Goal: Information Seeking & Learning: Learn about a topic

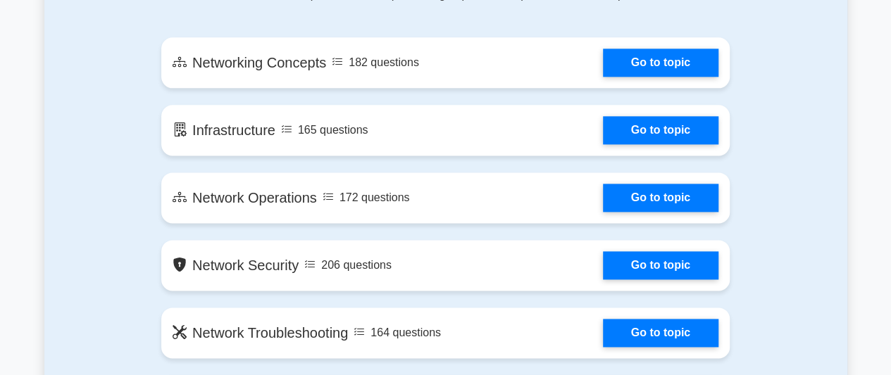
scroll to position [845, 0]
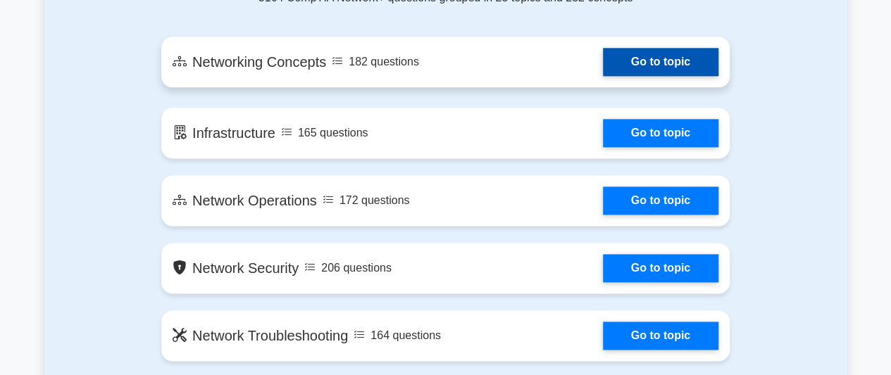
click at [645, 67] on link "Go to topic" at bounding box center [661, 62] width 116 height 28
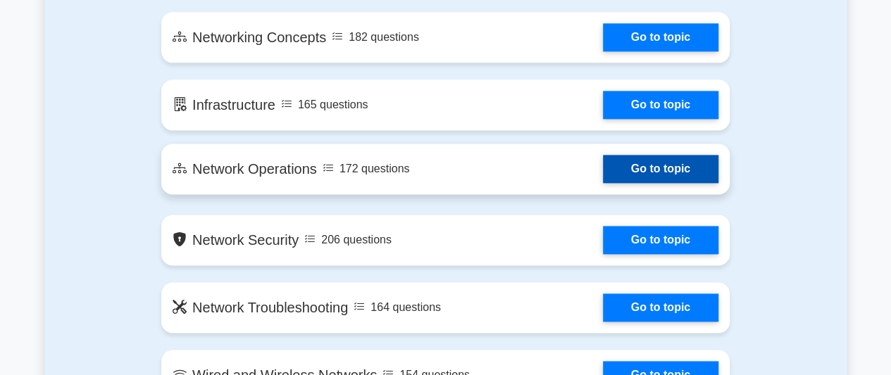
click at [603, 168] on link "Go to topic" at bounding box center [661, 169] width 116 height 28
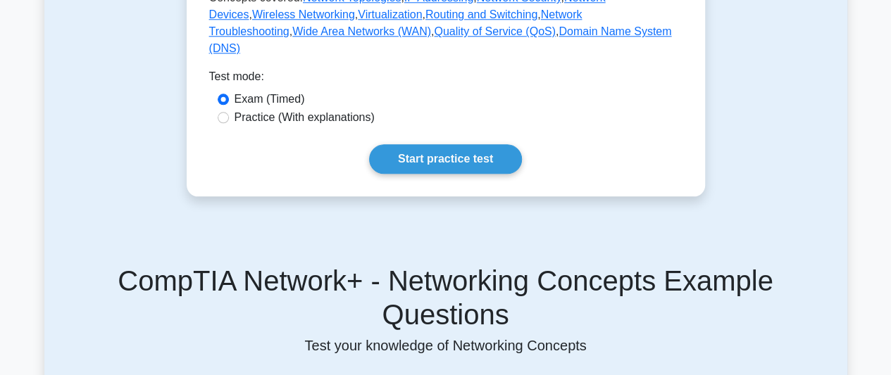
scroll to position [732, 0]
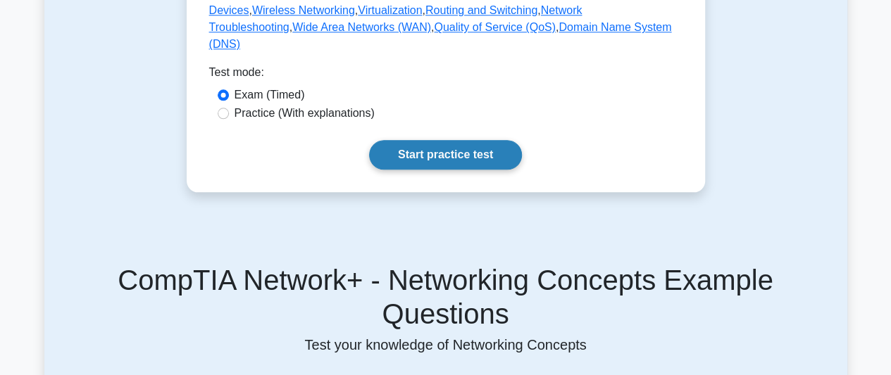
click at [468, 170] on link "Start practice test" at bounding box center [445, 155] width 153 height 30
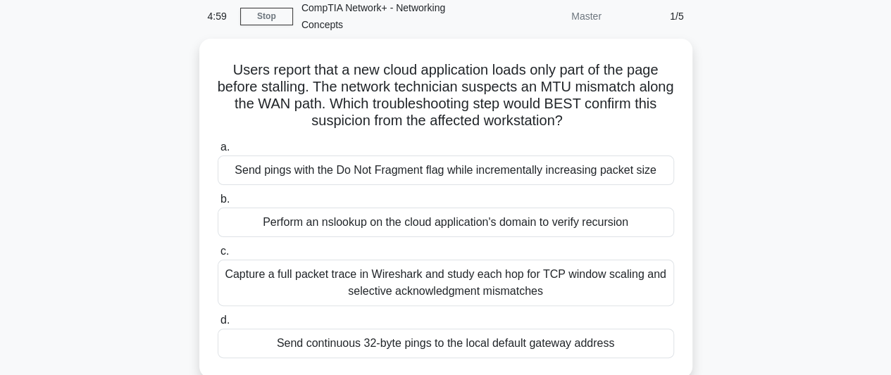
scroll to position [85, 0]
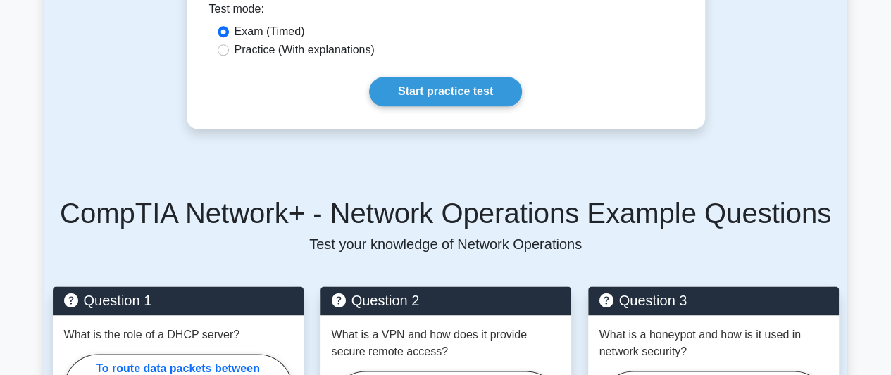
scroll to position [817, 0]
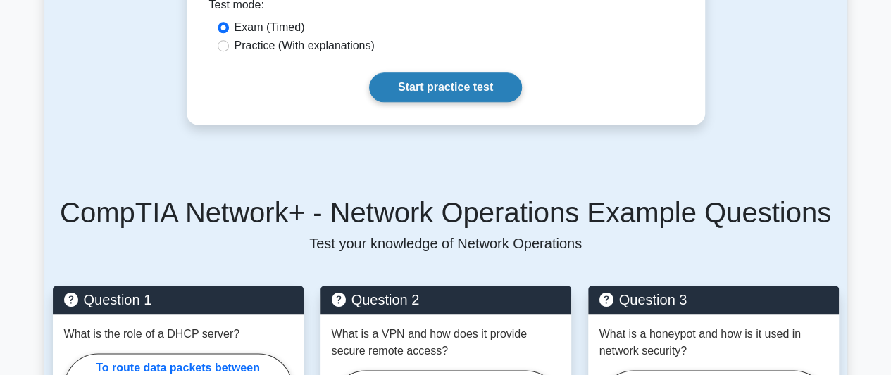
click at [435, 73] on link "Start practice test" at bounding box center [445, 88] width 153 height 30
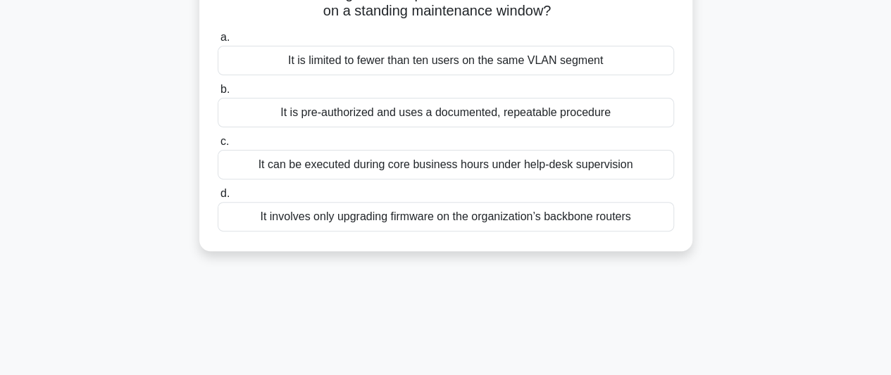
scroll to position [169, 0]
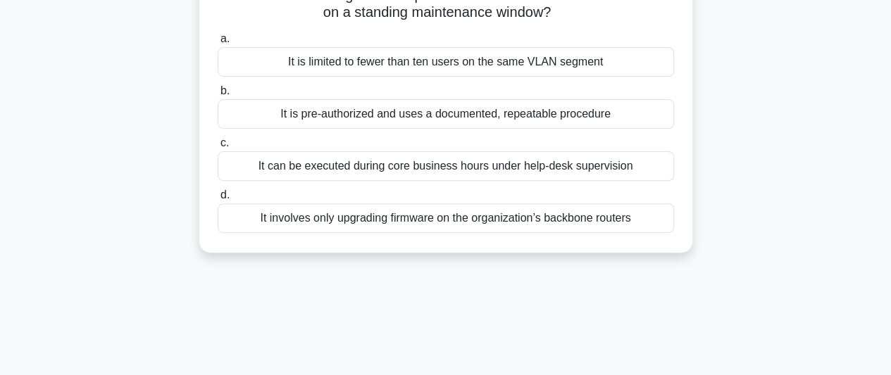
click at [435, 57] on div "It is limited to fewer than ten users on the same VLAN segment" at bounding box center [446, 62] width 456 height 30
click at [218, 44] on input "a. It is limited to fewer than ten users on the same VLAN segment" at bounding box center [218, 39] width 0 height 9
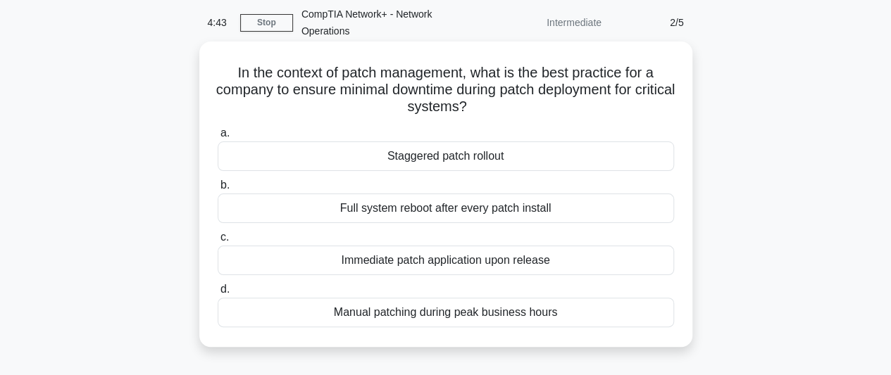
scroll to position [56, 0]
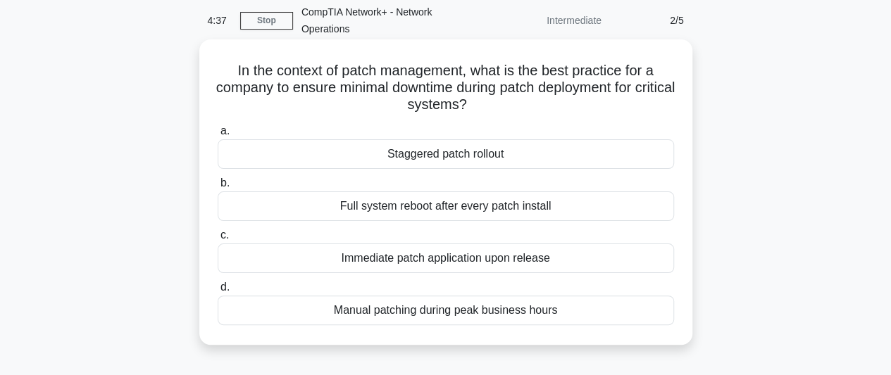
click at [442, 146] on div "Staggered patch rollout" at bounding box center [446, 154] width 456 height 30
click at [218, 136] on input "a. Staggered patch rollout" at bounding box center [218, 131] width 0 height 9
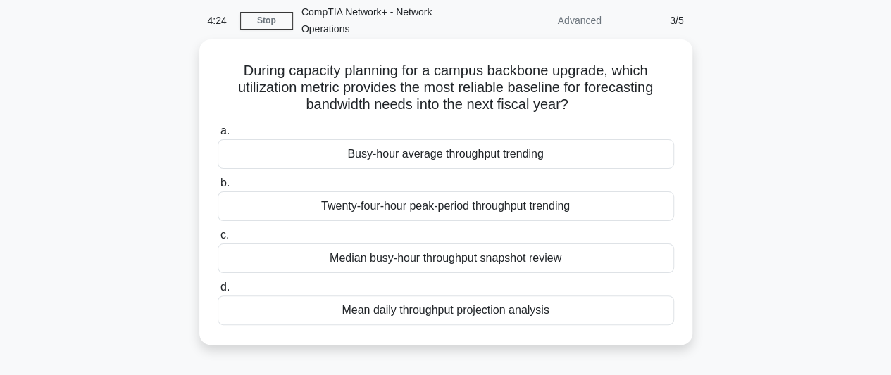
click at [488, 315] on div "Mean daily throughput projection analysis" at bounding box center [446, 311] width 456 height 30
click at [218, 292] on input "d. Mean daily throughput projection analysis" at bounding box center [218, 287] width 0 height 9
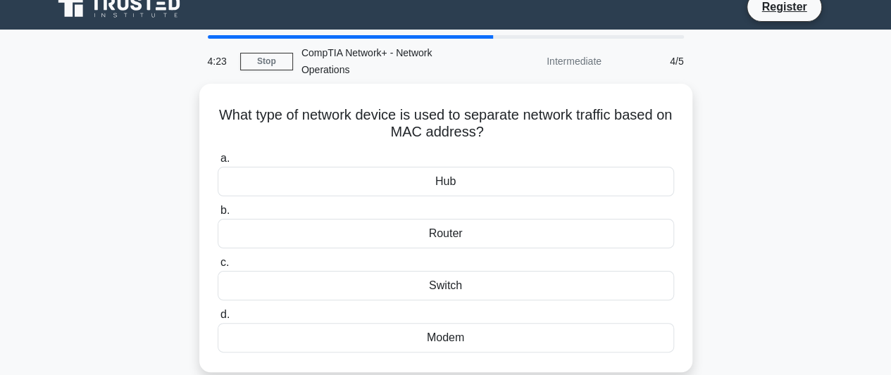
scroll to position [0, 0]
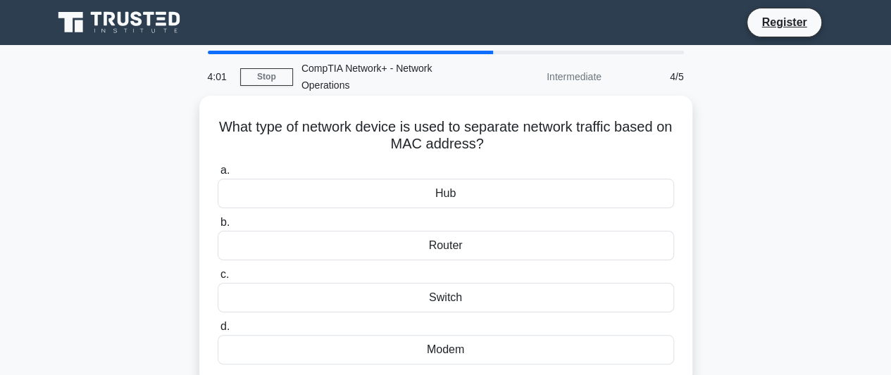
click at [489, 340] on div "Modem" at bounding box center [446, 350] width 456 height 30
click at [218, 332] on input "d. Modem" at bounding box center [218, 327] width 0 height 9
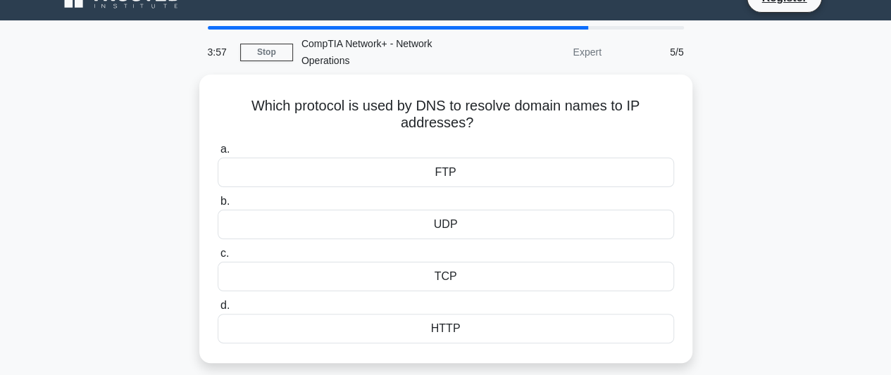
scroll to position [28, 0]
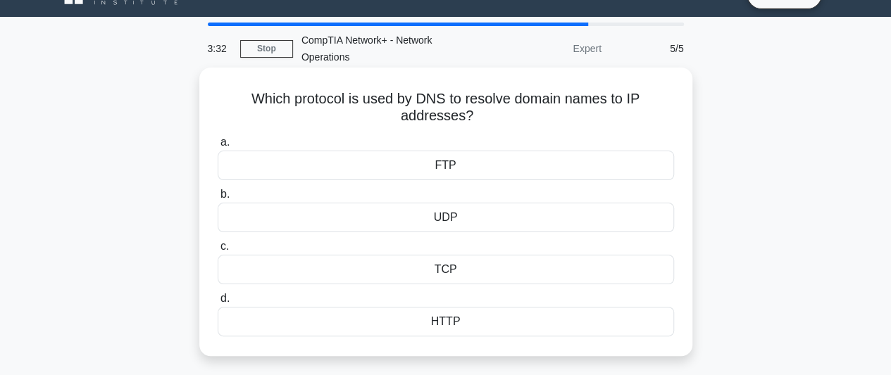
click at [475, 282] on div "TCP" at bounding box center [446, 270] width 456 height 30
click at [218, 251] on input "c. TCP" at bounding box center [218, 246] width 0 height 9
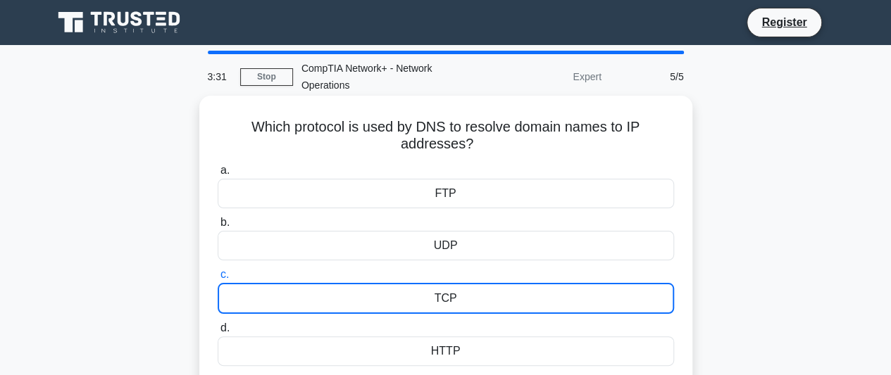
scroll to position [0, 0]
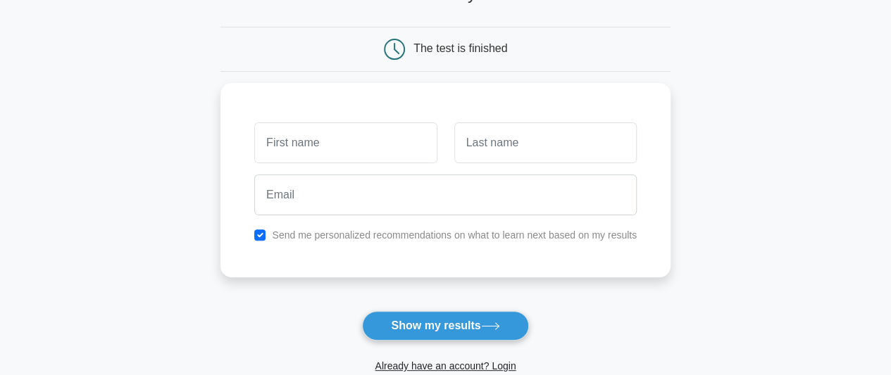
scroll to position [160, 0]
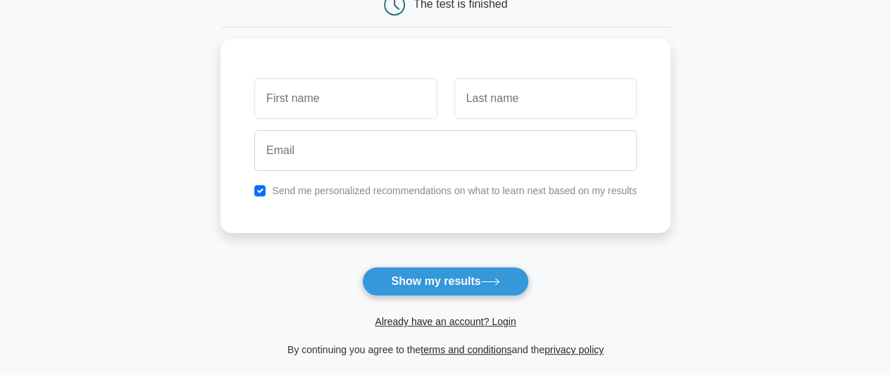
click at [804, 144] on main "Wait, there is more! Continue to see your result The test is finished and the" at bounding box center [445, 138] width 891 height 507
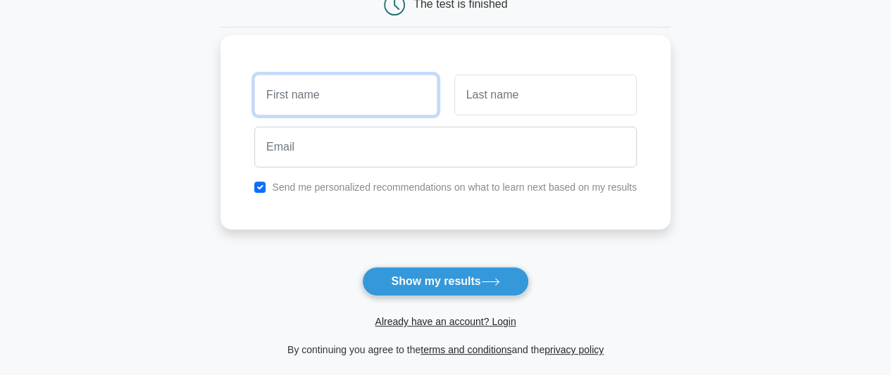
click at [340, 85] on input "text" at bounding box center [345, 95] width 182 height 41
type input "ifeoluwa"
click at [362, 267] on button "Show my results" at bounding box center [445, 282] width 166 height 30
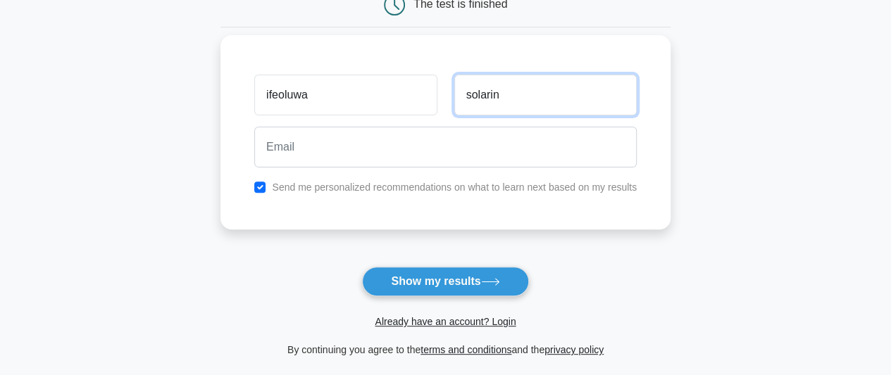
type input "solarin"
click at [362, 267] on button "Show my results" at bounding box center [445, 282] width 166 height 30
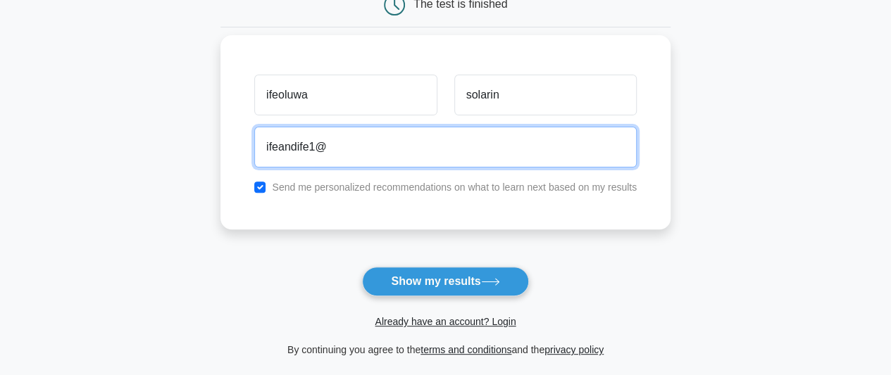
type input "[EMAIL_ADDRESS][DOMAIN_NAME]"
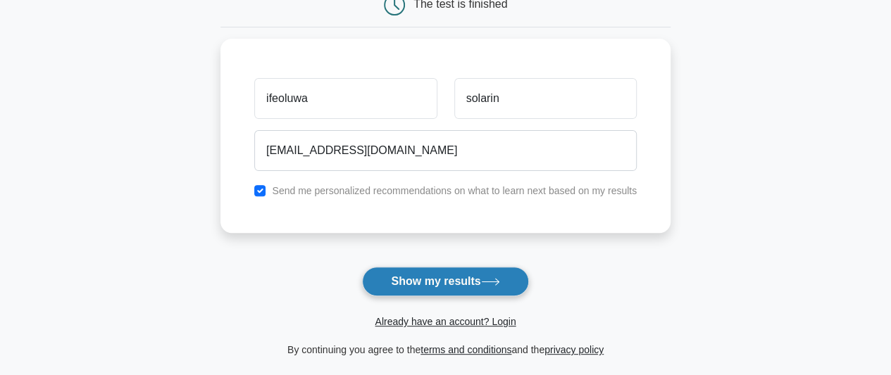
click at [470, 281] on button "Show my results" at bounding box center [445, 282] width 166 height 30
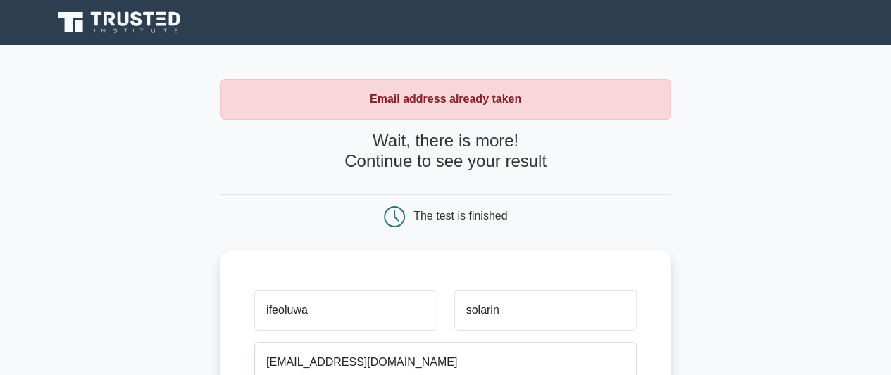
scroll to position [328, 0]
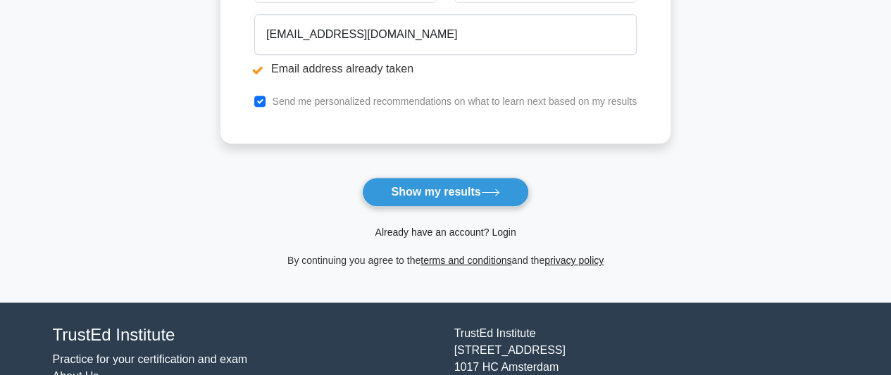
click at [487, 228] on link "Already have an account? Login" at bounding box center [445, 232] width 141 height 11
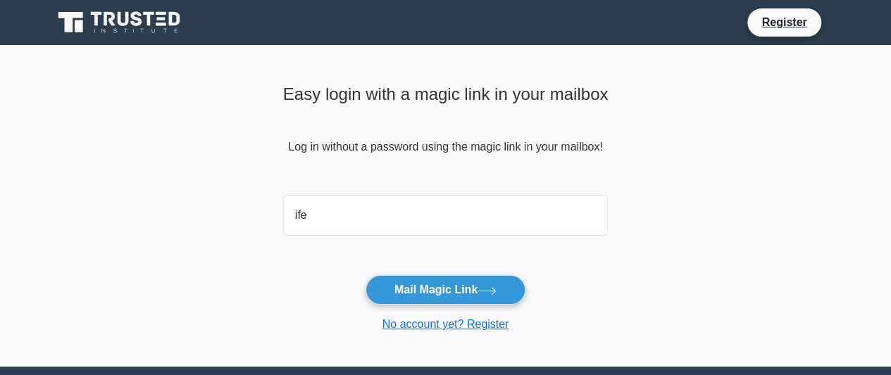
type input "[EMAIL_ADDRESS][DOMAIN_NAME]"
click at [366, 275] on button "Mail Magic Link" at bounding box center [446, 290] width 160 height 30
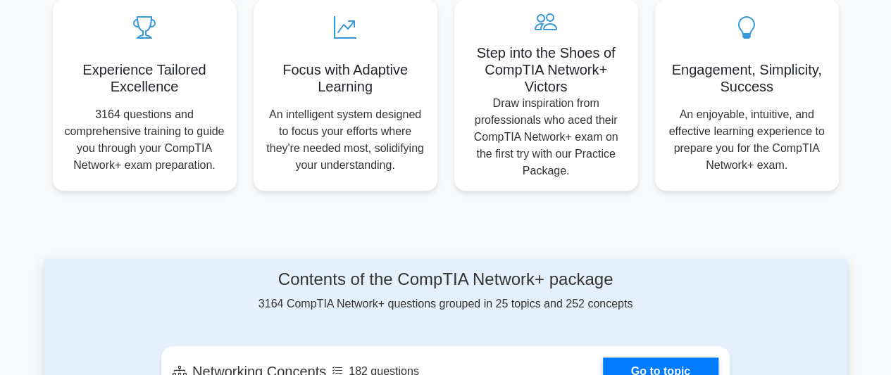
scroll to position [535, 0]
